Goal: Task Accomplishment & Management: Use online tool/utility

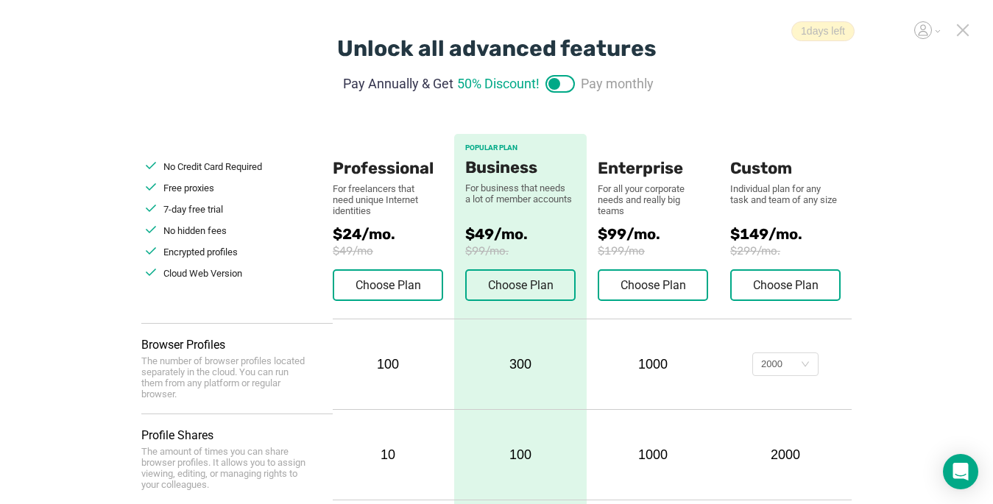
click at [964, 33] on icon at bounding box center [963, 30] width 13 height 13
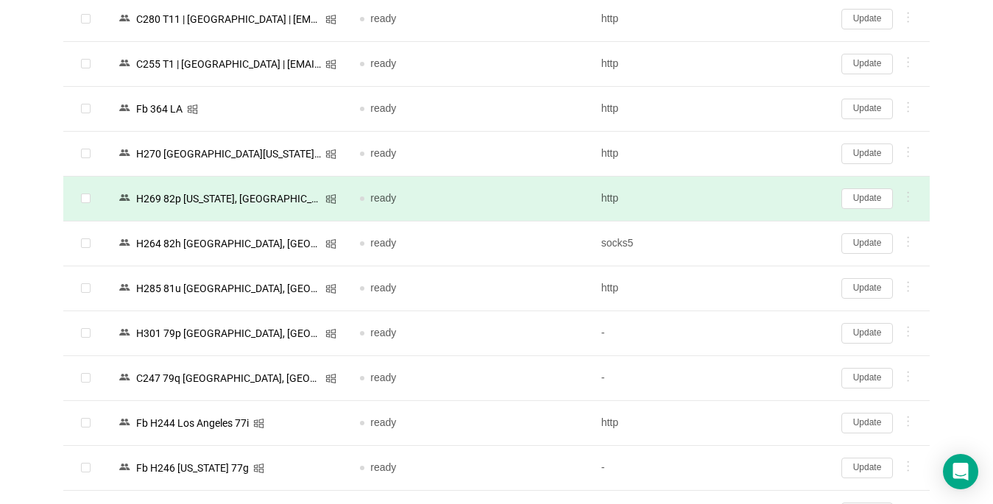
scroll to position [221, 0]
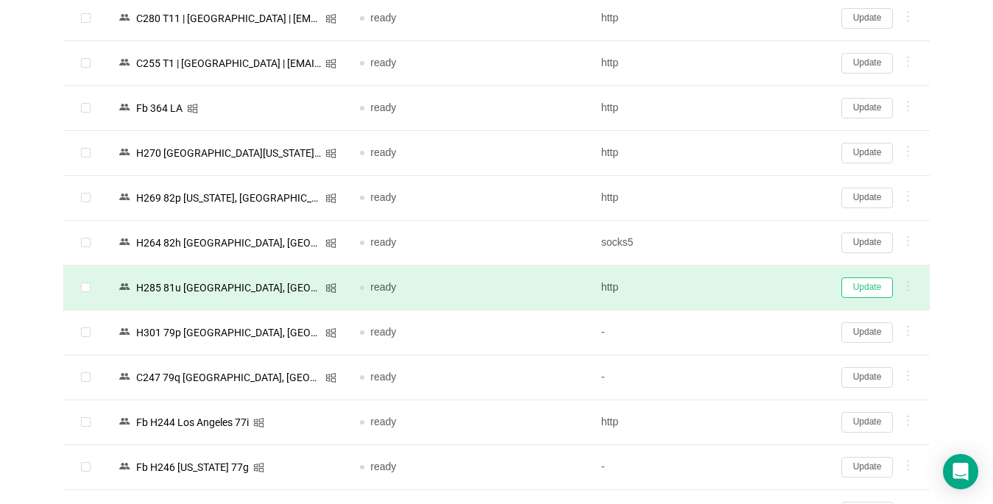
click at [873, 286] on button "Update" at bounding box center [868, 288] width 52 height 21
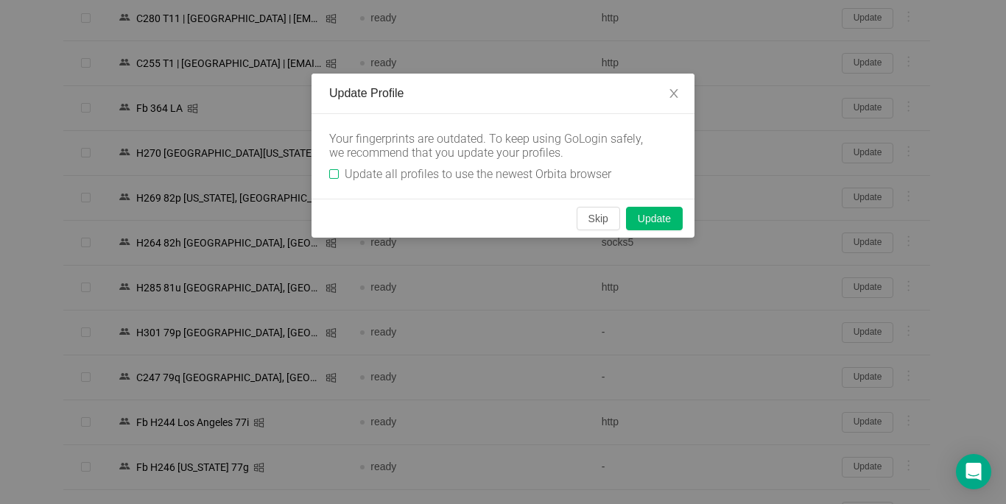
click at [334, 177] on input "Update all profiles to use the newest Orbita browser" at bounding box center [334, 174] width 10 height 10
checkbox input "true"
click at [605, 213] on button "Skip" at bounding box center [598, 219] width 43 height 24
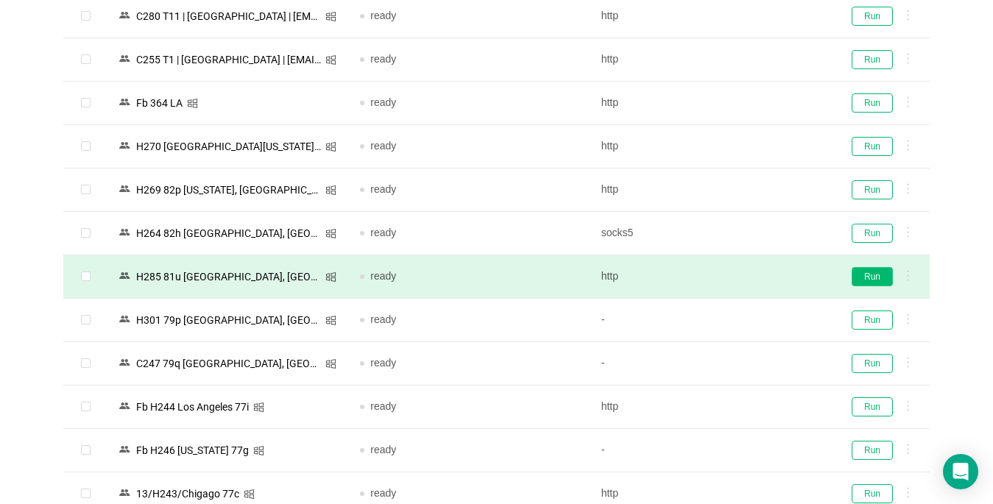
click at [867, 278] on button "Run" at bounding box center [872, 276] width 41 height 19
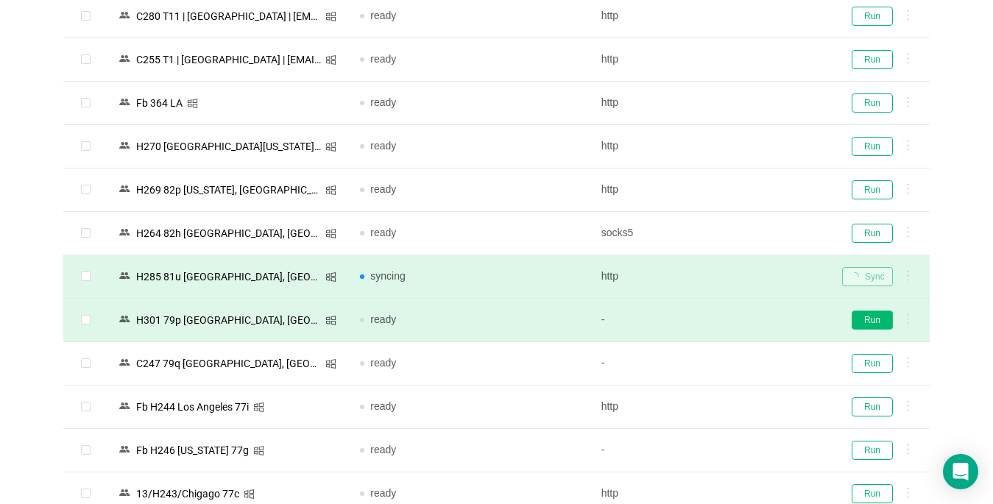
click at [871, 323] on button "Run" at bounding box center [872, 320] width 41 height 19
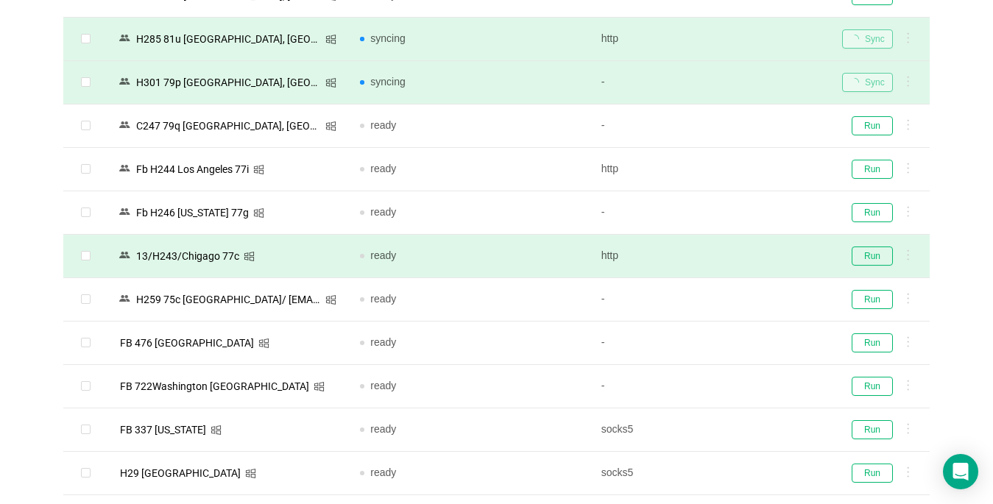
scroll to position [516, 0]
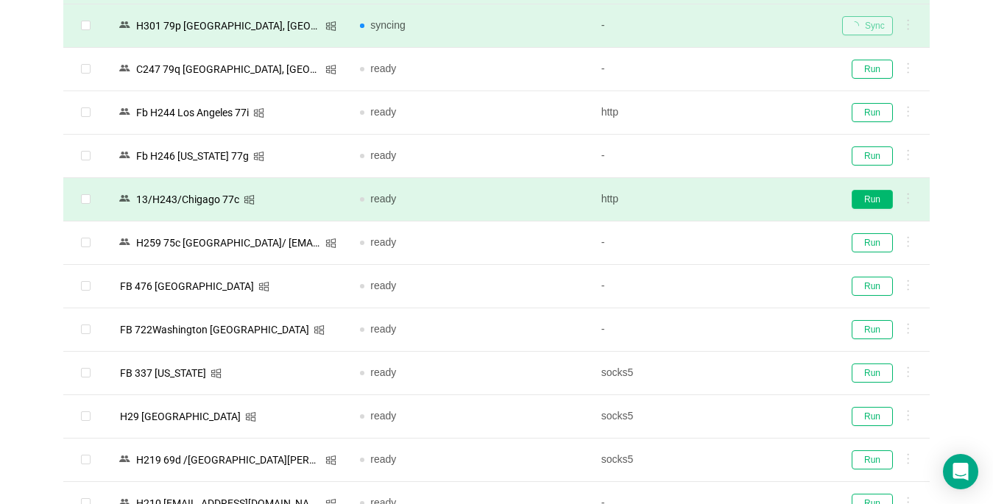
click at [873, 205] on button "Run" at bounding box center [872, 199] width 41 height 19
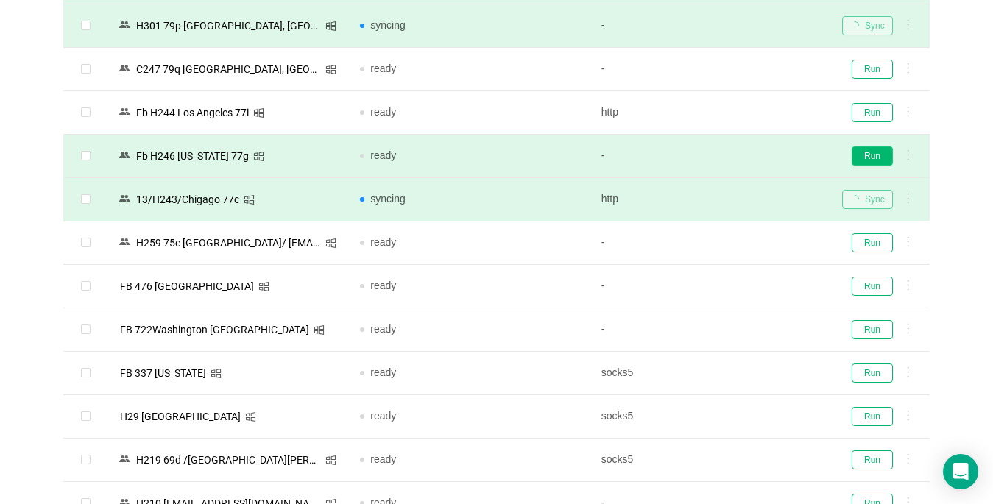
click at [874, 150] on button "Run" at bounding box center [872, 156] width 41 height 19
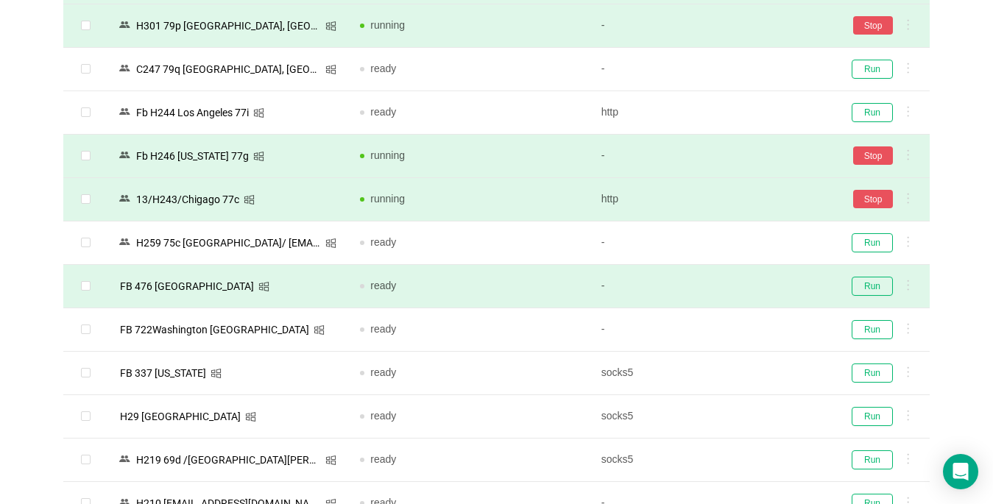
scroll to position [736, 0]
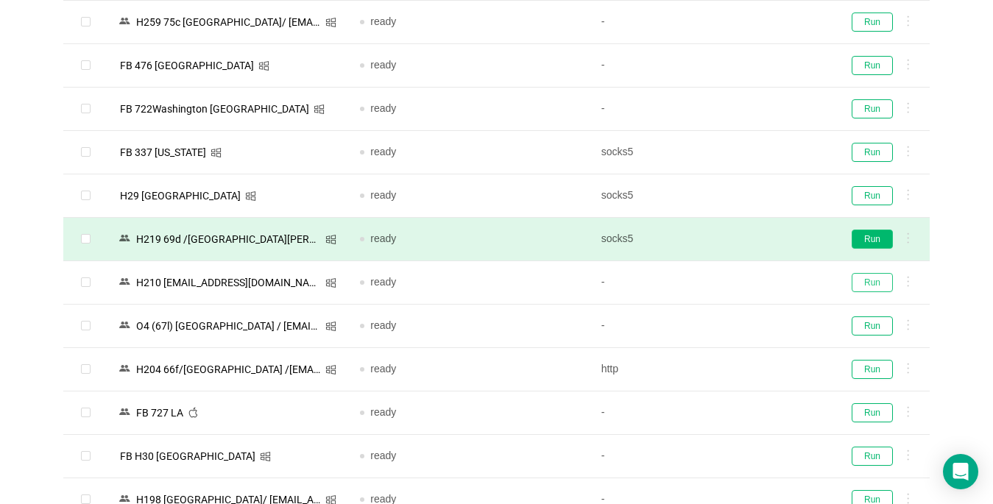
click at [859, 278] on button "Run" at bounding box center [872, 282] width 41 height 19
click at [873, 239] on button "Run" at bounding box center [872, 239] width 41 height 19
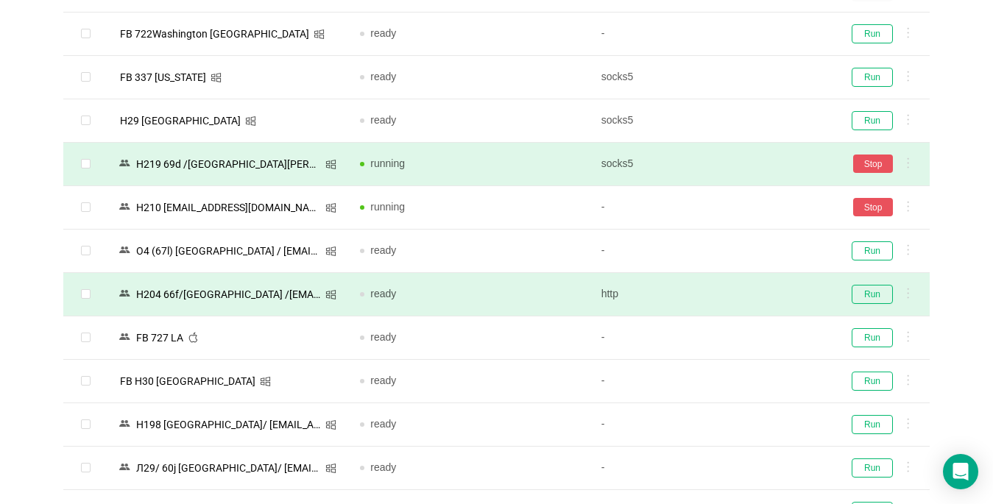
scroll to position [1031, 0]
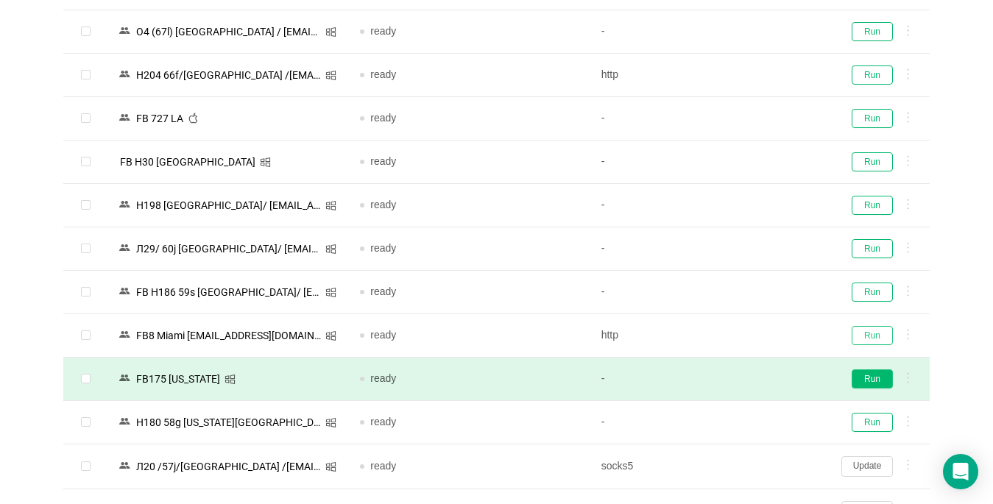
click at [869, 339] on button "Run" at bounding box center [872, 335] width 41 height 19
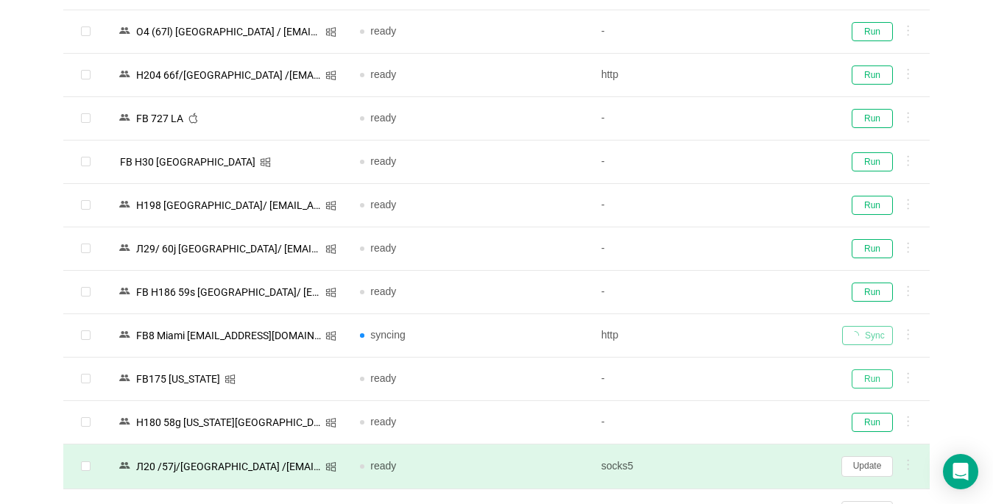
drag, startPoint x: 876, startPoint y: 374, endPoint x: 437, endPoint y: 477, distance: 450.9
click at [876, 376] on button "Run" at bounding box center [872, 379] width 41 height 19
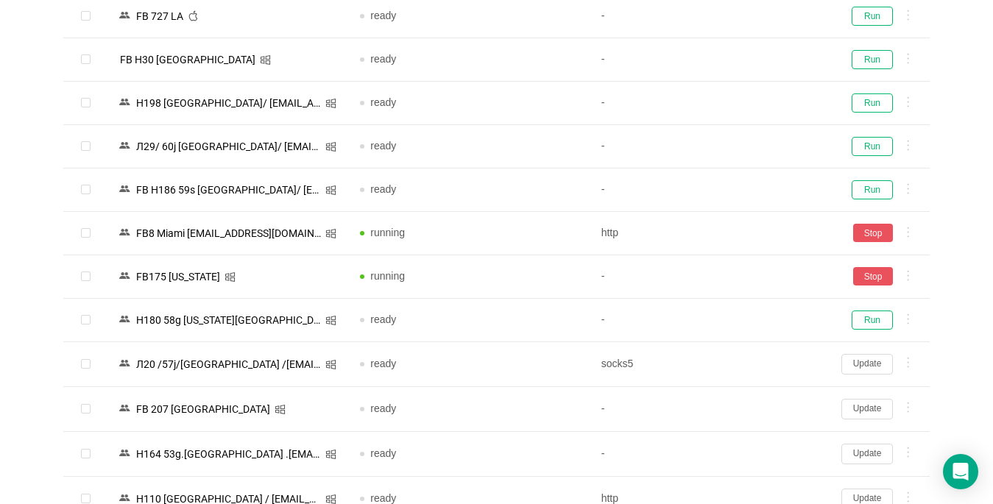
scroll to position [1326, 0]
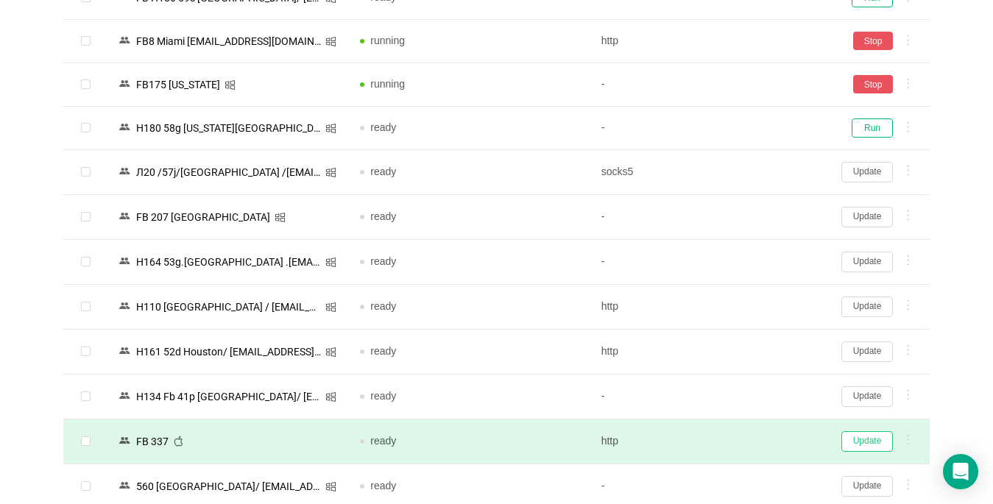
click at [868, 440] on button "Update" at bounding box center [868, 442] width 52 height 21
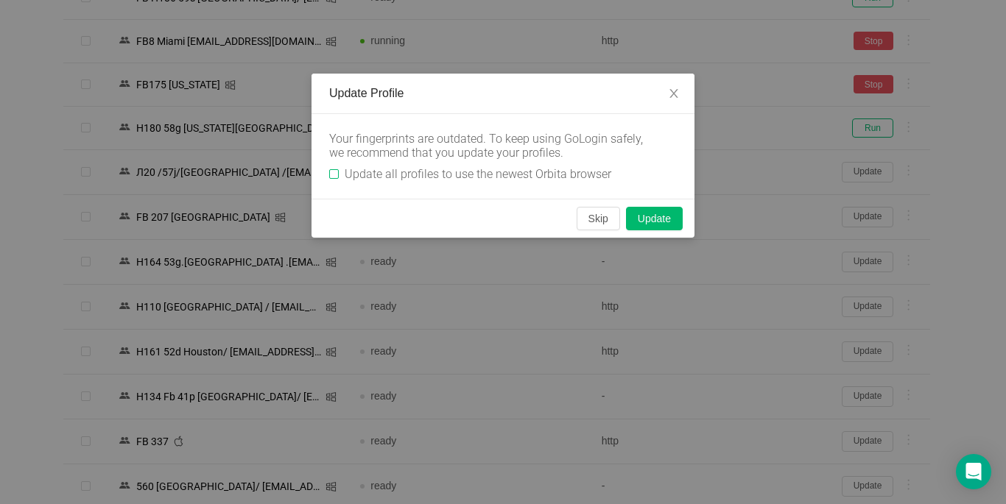
click at [337, 177] on input "Update all profiles to use the newest Orbita browser" at bounding box center [334, 174] width 10 height 10
checkbox input "true"
click at [595, 215] on button "Skip" at bounding box center [598, 219] width 43 height 24
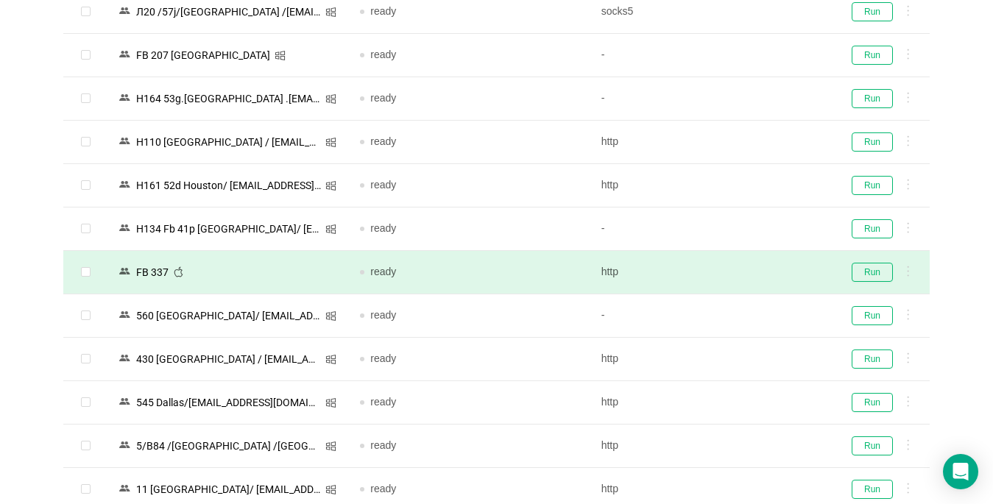
scroll to position [1547, 0]
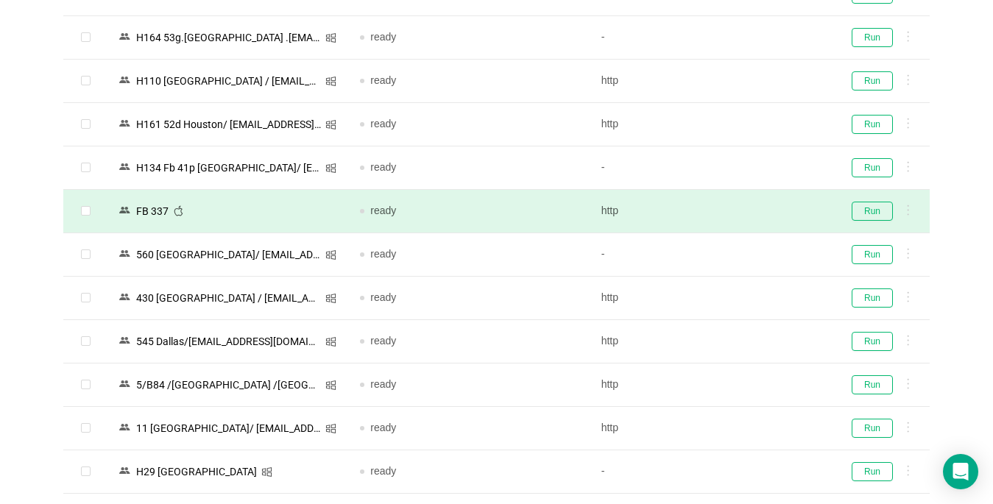
click at [848, 207] on div "Run" at bounding box center [881, 211] width 76 height 19
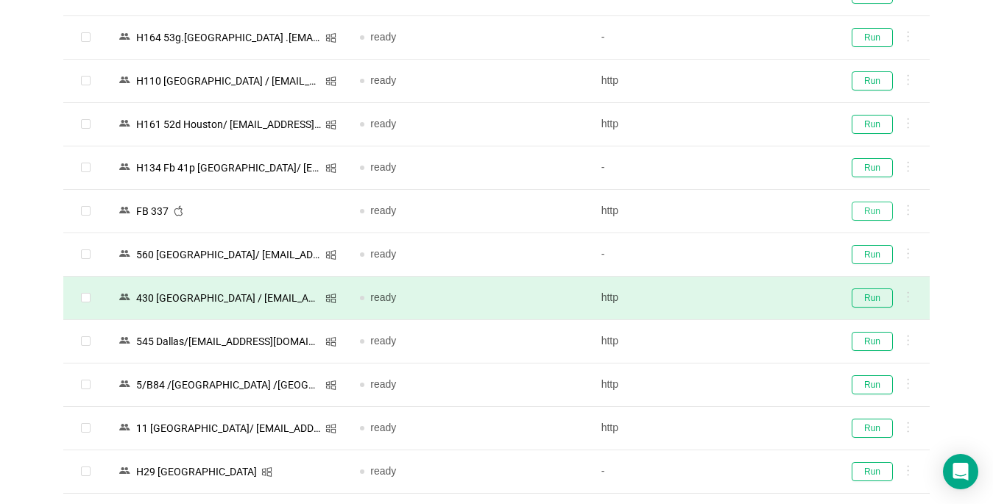
click at [872, 208] on button "Run" at bounding box center [872, 211] width 41 height 19
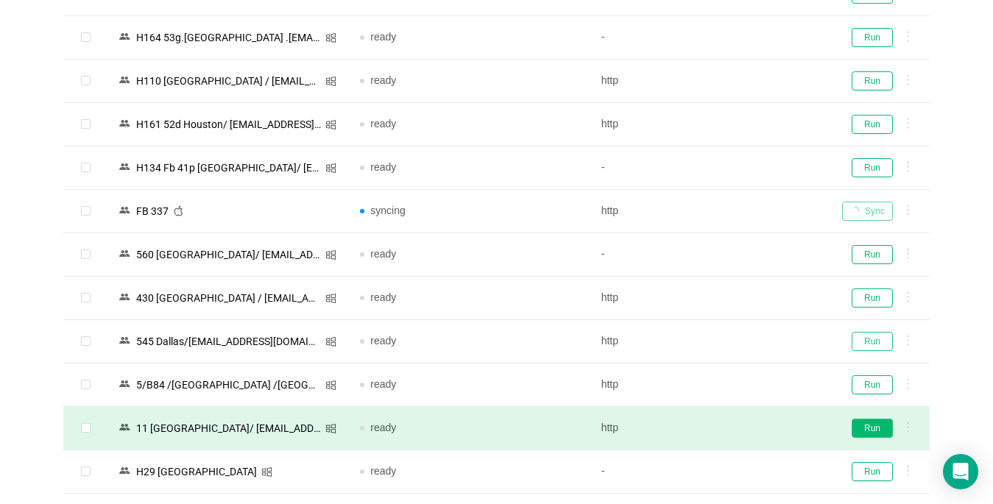
click at [878, 335] on button "Run" at bounding box center [872, 341] width 41 height 19
click at [875, 425] on button "Run" at bounding box center [872, 428] width 41 height 19
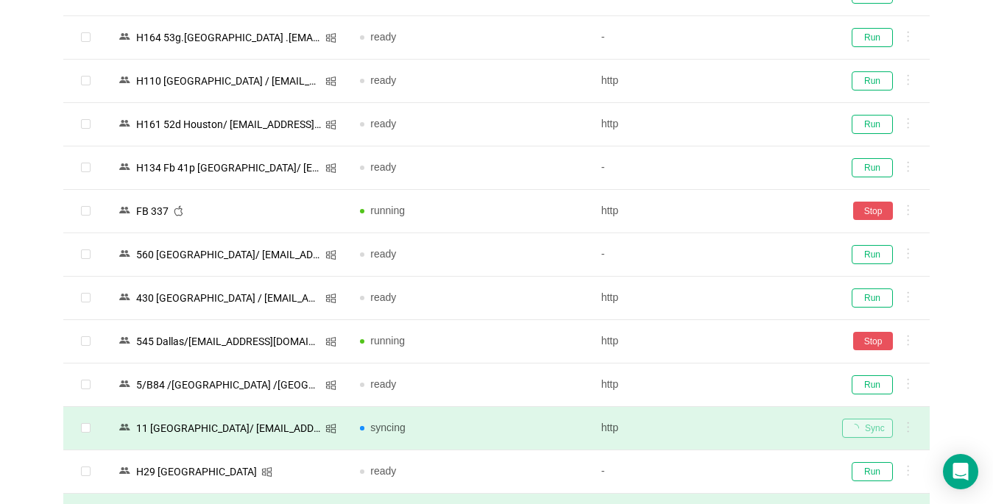
scroll to position [1841, 0]
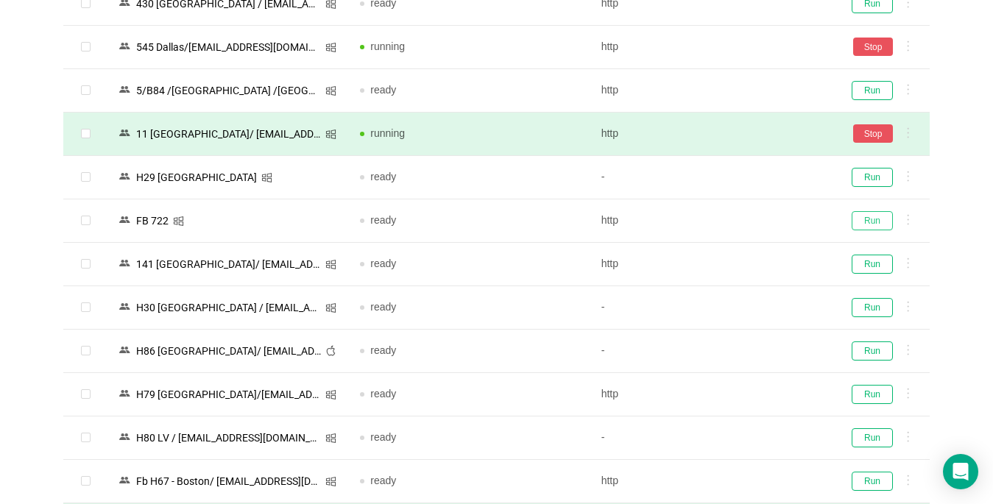
drag, startPoint x: 870, startPoint y: 224, endPoint x: 560, endPoint y: 503, distance: 417.7
click at [870, 223] on button "Run" at bounding box center [872, 220] width 41 height 19
click at [873, 265] on button "Run" at bounding box center [872, 264] width 41 height 19
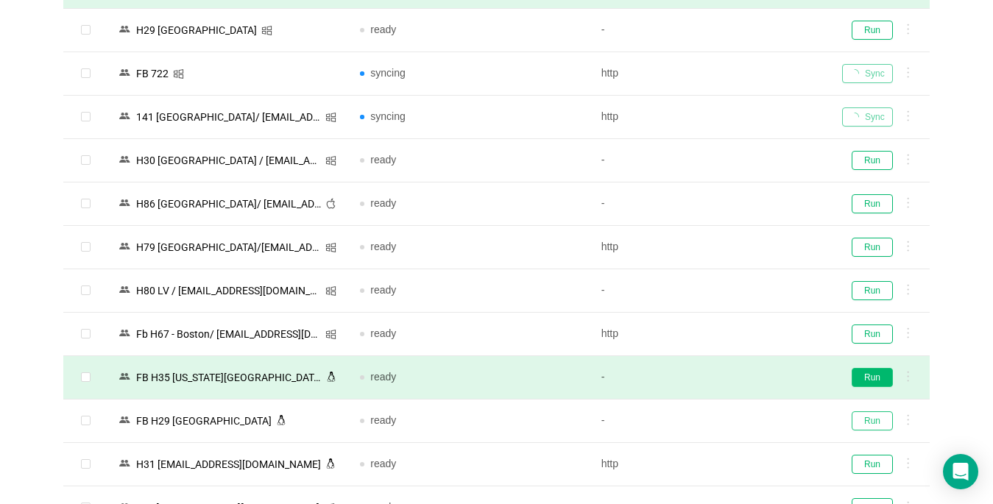
click at [870, 415] on button "Run" at bounding box center [872, 421] width 41 height 19
click at [877, 393] on tbody "N4/65g Phoenix/ [EMAIL_ADDRESS][DOMAIN_NAME] ready - Run C280 T11 | [GEOGRAPHIC…" at bounding box center [496, 4] width 867 height 3640
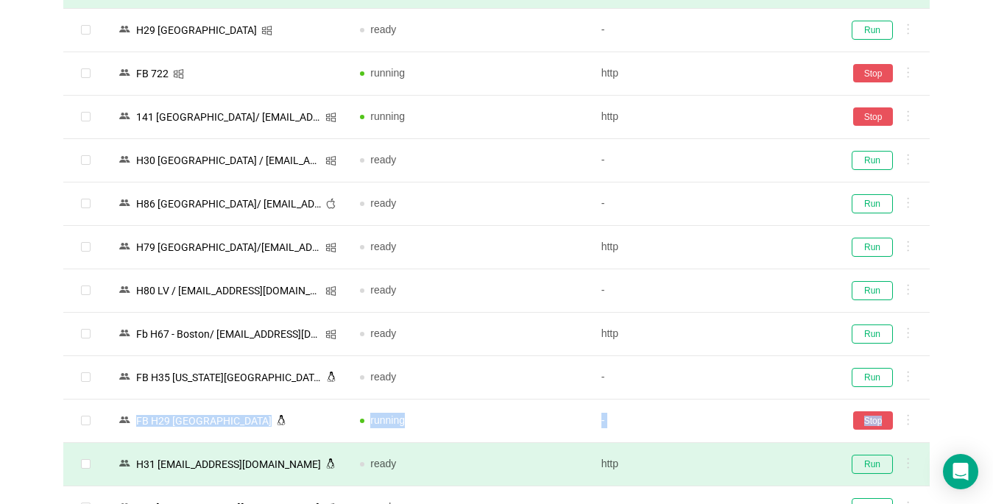
scroll to position [2136, 0]
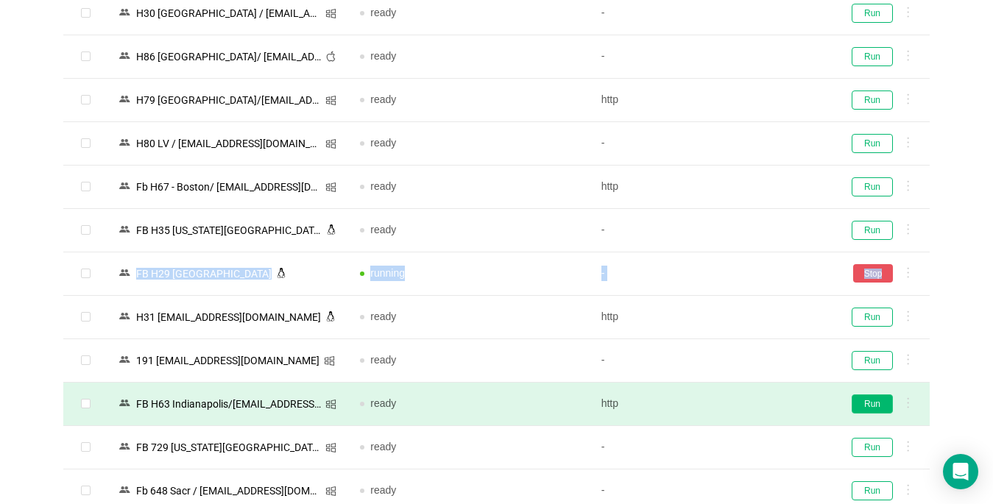
click at [873, 412] on button "Run" at bounding box center [872, 404] width 41 height 19
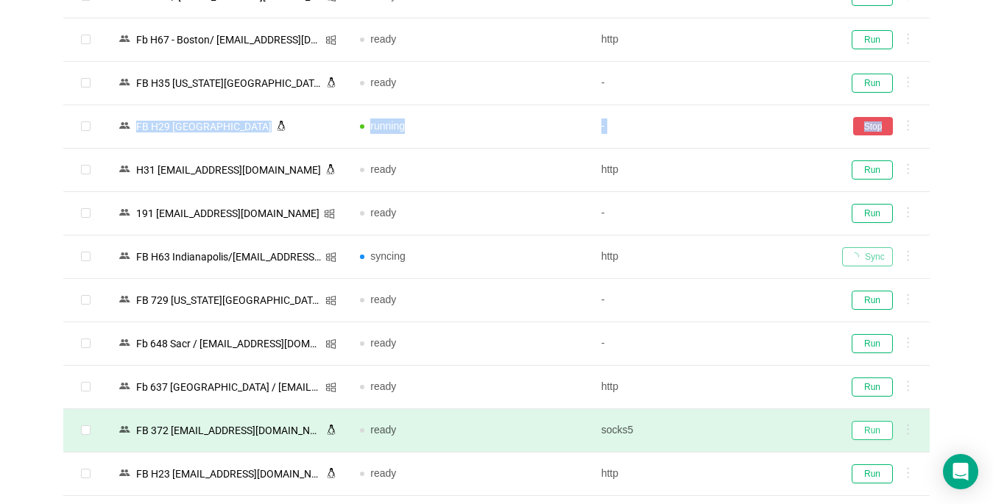
click at [868, 429] on button "Run" at bounding box center [872, 430] width 41 height 19
